Goal: Find specific page/section: Find specific page/section

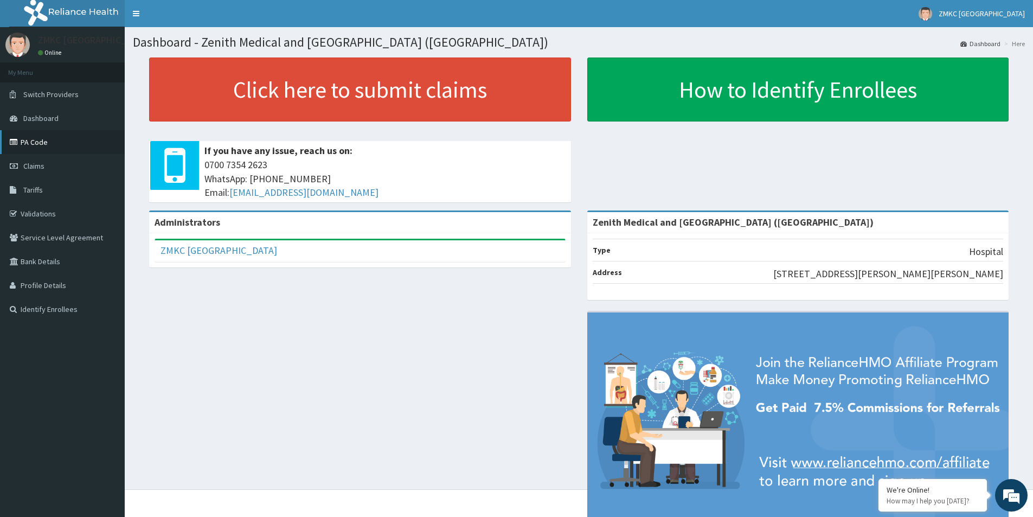
click at [23, 142] on link "PA Code" at bounding box center [62, 142] width 125 height 24
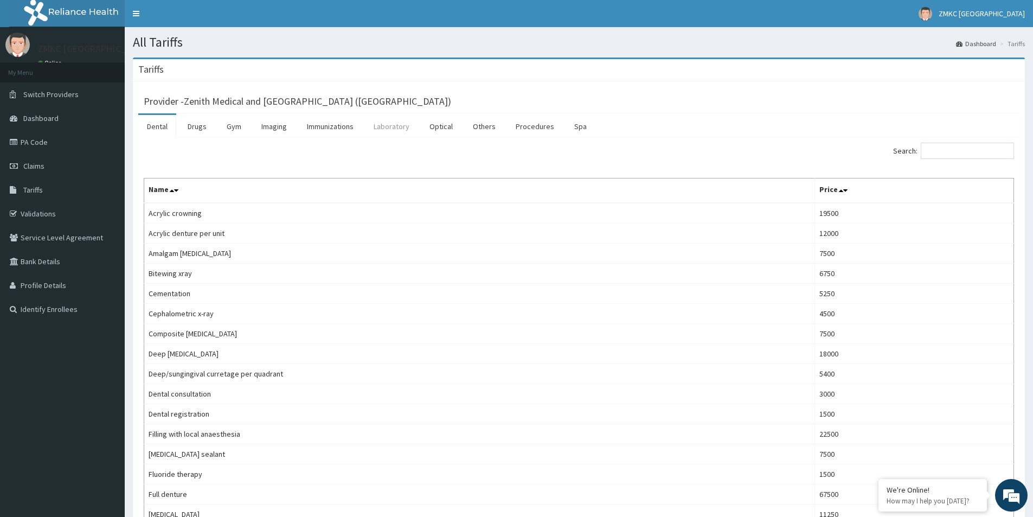
click at [387, 128] on link "Laboratory" at bounding box center [391, 126] width 53 height 23
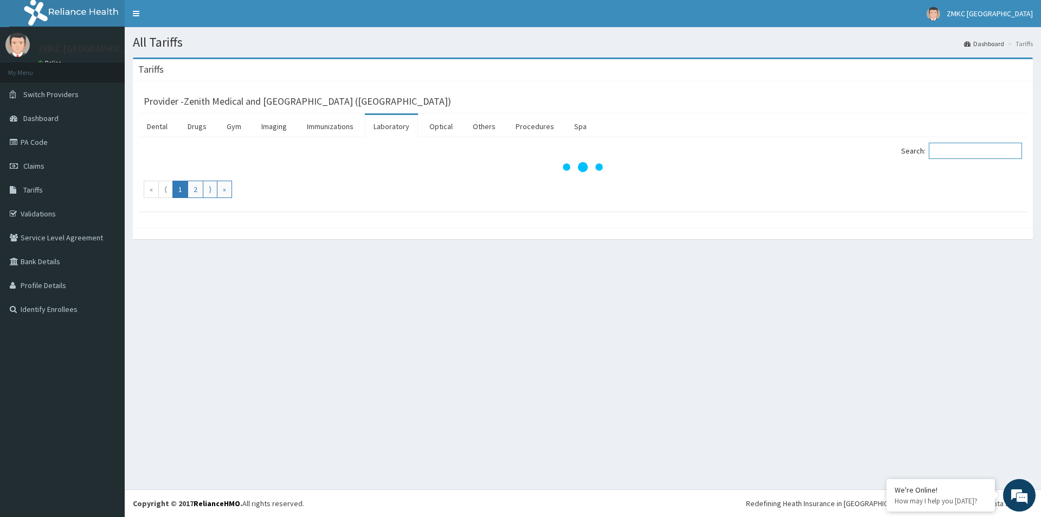
click at [955, 145] on input "Search:" at bounding box center [975, 151] width 93 height 16
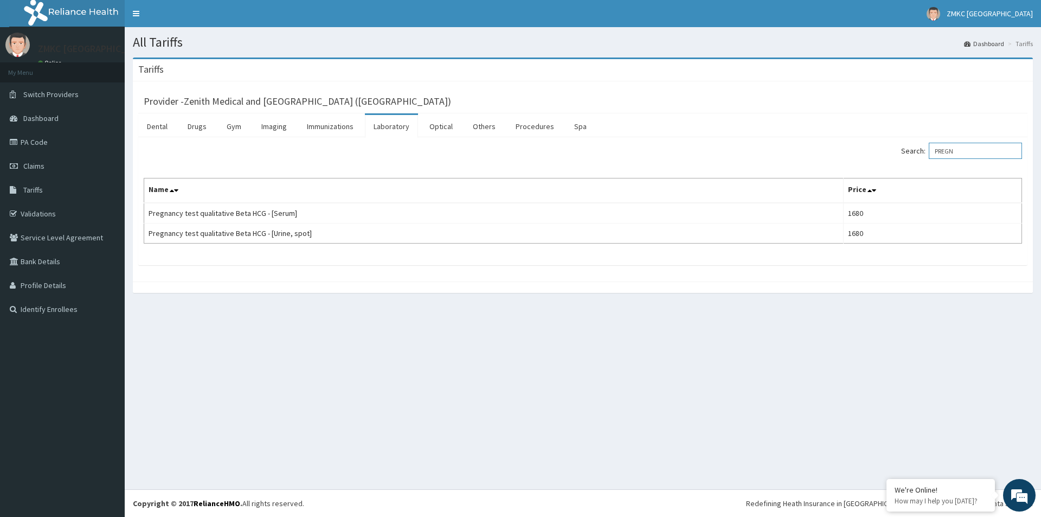
type input "PREGN"
